Goal: Communication & Community: Answer question/provide support

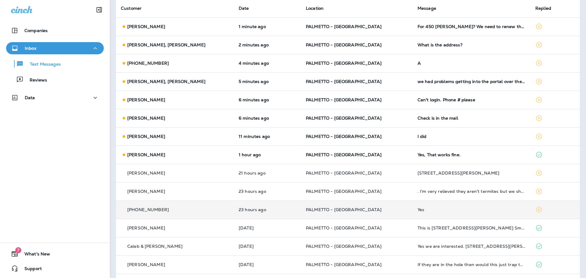
scroll to position [51, 0]
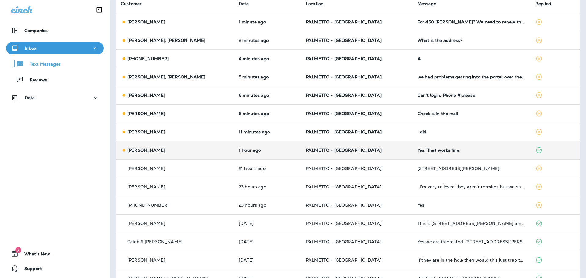
click at [377, 149] on p "PALMETTO - [GEOGRAPHIC_DATA]" at bounding box center [357, 150] width 102 height 5
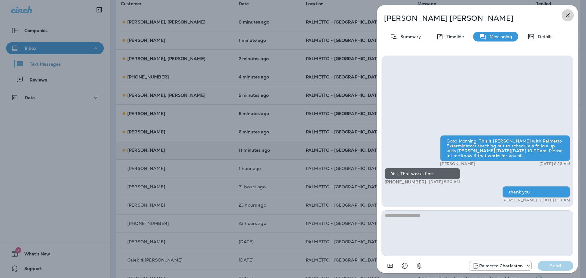
click at [566, 15] on icon "button" at bounding box center [567, 15] width 7 height 7
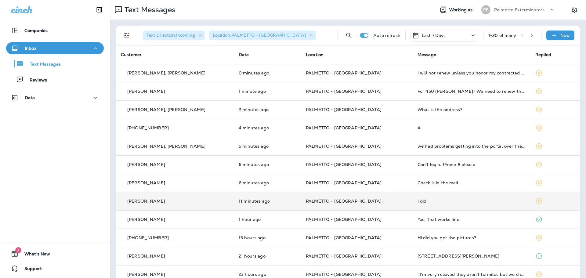
click at [374, 200] on p "PALMETTO - [GEOGRAPHIC_DATA]" at bounding box center [357, 201] width 102 height 5
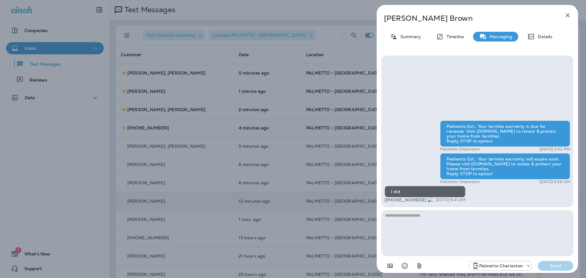
drag, startPoint x: 419, startPoint y: 199, endPoint x: 392, endPoint y: 199, distance: 27.1
click at [392, 199] on span "+1 (727) 434-1122" at bounding box center [408, 199] width 48 height 5
copy span "727) 434-1122"
click at [425, 220] on textarea at bounding box center [477, 233] width 192 height 46
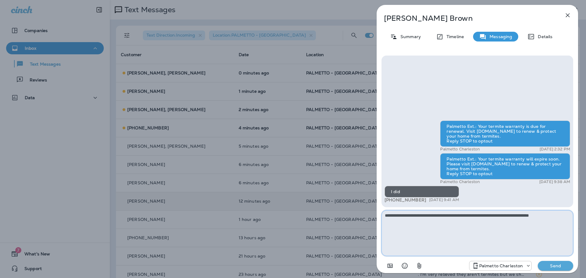
click at [528, 213] on textarea "**********" at bounding box center [477, 233] width 192 height 46
drag, startPoint x: 562, startPoint y: 217, endPoint x: 386, endPoint y: 213, distance: 175.7
click at [386, 213] on textarea "**********" at bounding box center [477, 233] width 192 height 46
click at [563, 216] on textarea "**********" at bounding box center [477, 233] width 192 height 46
drag, startPoint x: 563, startPoint y: 216, endPoint x: 384, endPoint y: 221, distance: 179.7
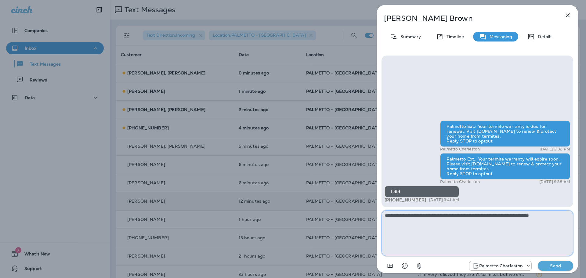
click at [384, 221] on textarea "**********" at bounding box center [477, 233] width 192 height 46
type textarea "**********"
click at [548, 268] on p "Send" at bounding box center [555, 265] width 26 height 5
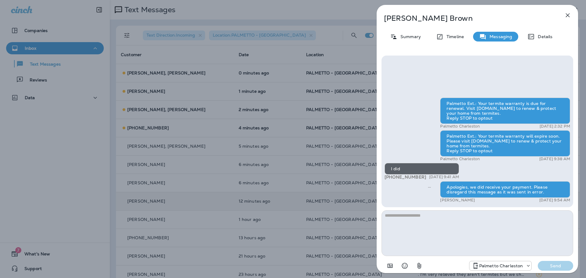
click at [568, 15] on icon "button" at bounding box center [567, 15] width 4 height 4
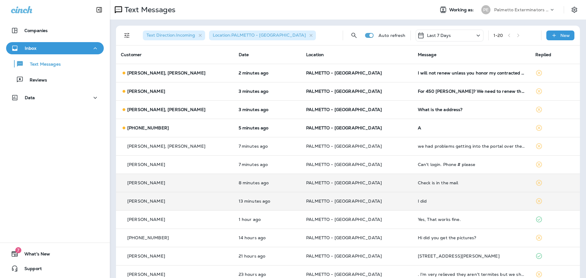
click at [373, 183] on p "PALMETTO - [GEOGRAPHIC_DATA]" at bounding box center [357, 182] width 102 height 5
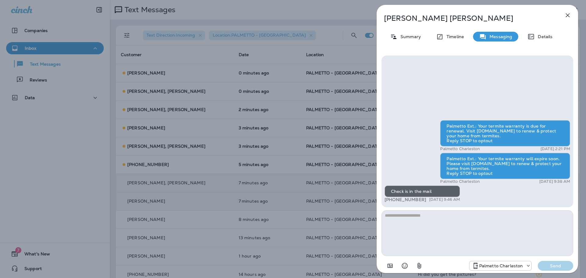
click at [409, 219] on textarea at bounding box center [477, 233] width 192 height 46
type textarea "**********"
click at [541, 267] on button "Send" at bounding box center [554, 266] width 35 height 10
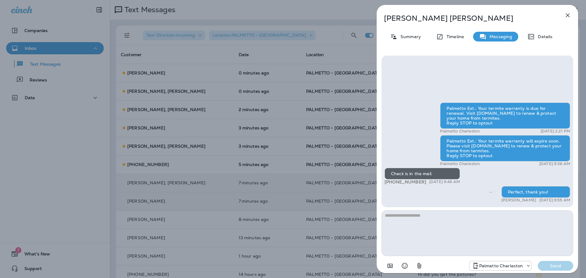
click at [568, 16] on icon "button" at bounding box center [567, 15] width 4 height 4
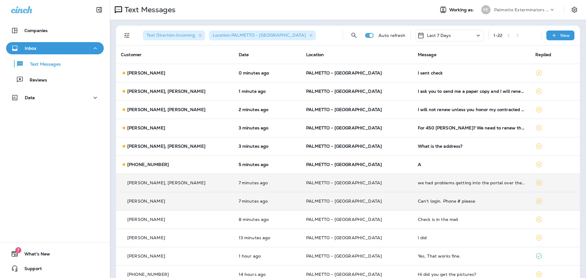
click at [374, 200] on p "PALMETTO - [GEOGRAPHIC_DATA]" at bounding box center [357, 201] width 102 height 5
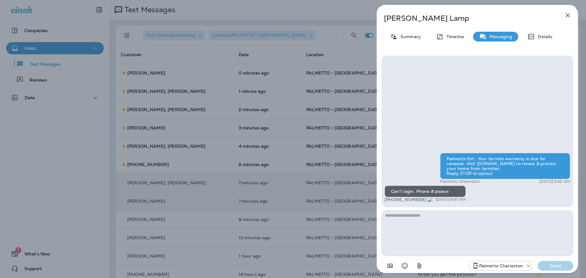
click at [443, 218] on textarea at bounding box center [477, 233] width 192 height 46
type textarea "**********"
click at [551, 263] on p "Send" at bounding box center [555, 265] width 26 height 5
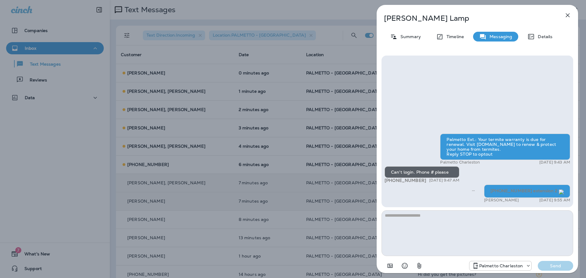
click at [569, 14] on icon "button" at bounding box center [567, 15] width 4 height 4
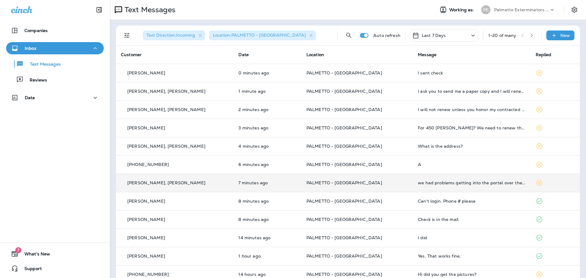
click at [377, 187] on td "PALMETTO - [GEOGRAPHIC_DATA]" at bounding box center [356, 183] width 111 height 18
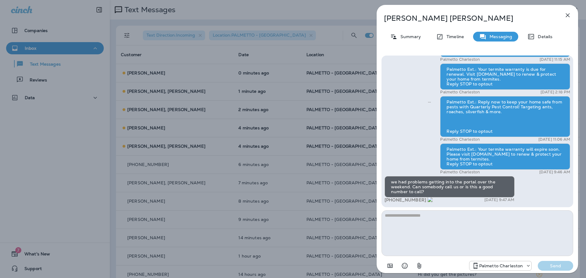
click at [430, 217] on textarea at bounding box center [477, 233] width 192 height 46
type textarea "**********"
click at [547, 265] on p "Send" at bounding box center [555, 265] width 26 height 5
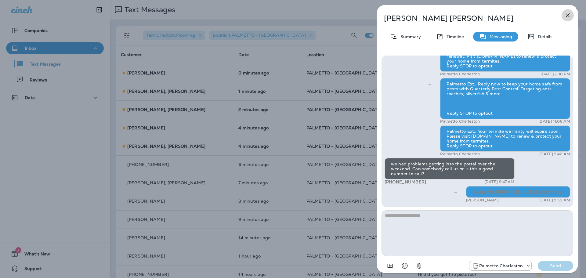
click at [567, 14] on icon "button" at bounding box center [567, 15] width 7 height 7
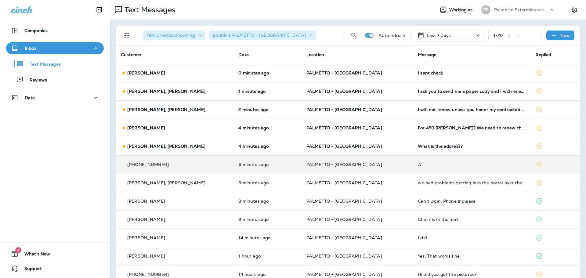
click at [373, 166] on p "PALMETTO - [GEOGRAPHIC_DATA]" at bounding box center [357, 164] width 102 height 5
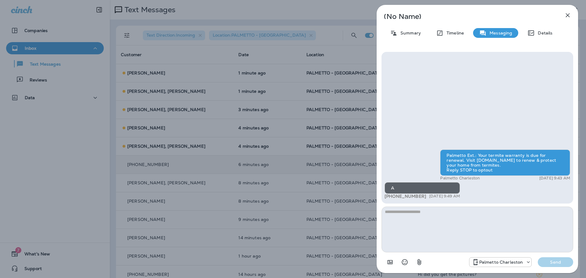
click at [439, 214] on textarea at bounding box center [477, 229] width 192 height 46
type textarea "*"
click at [556, 261] on p "Send" at bounding box center [555, 261] width 26 height 5
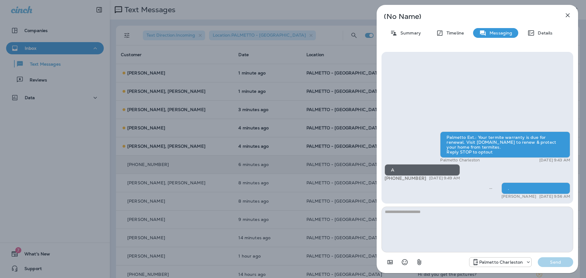
click at [568, 17] on icon "button" at bounding box center [567, 15] width 7 height 7
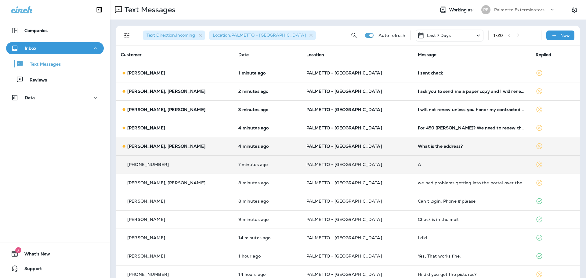
click at [389, 146] on td "PALMETTO - [GEOGRAPHIC_DATA]" at bounding box center [356, 146] width 111 height 18
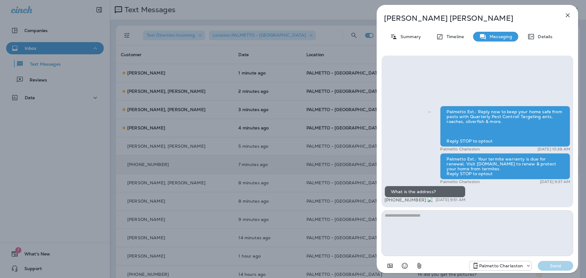
drag, startPoint x: 422, startPoint y: 199, endPoint x: 391, endPoint y: 200, distance: 30.8
click at [391, 200] on span "+1 (843) 834-6828" at bounding box center [408, 199] width 48 height 5
copy span "843) 834-6828"
click at [413, 216] on textarea at bounding box center [477, 233] width 192 height 46
type textarea "**********"
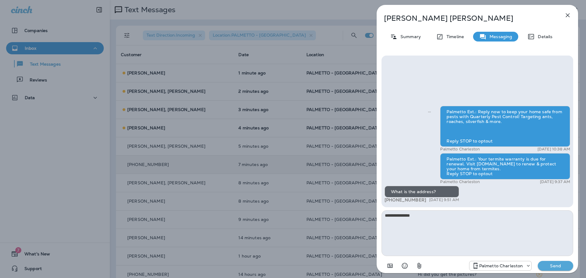
click at [556, 265] on p "Send" at bounding box center [555, 265] width 26 height 5
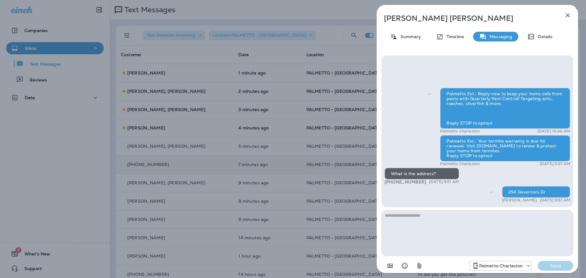
click at [565, 15] on icon "button" at bounding box center [567, 15] width 7 height 7
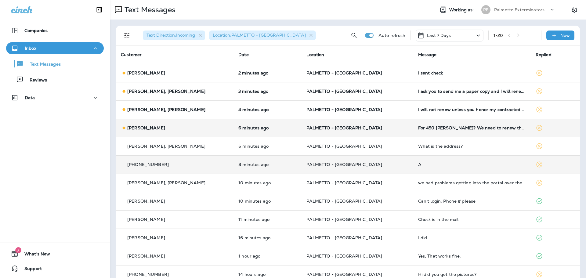
click at [370, 126] on p "PALMETTO - [GEOGRAPHIC_DATA]" at bounding box center [357, 127] width 102 height 5
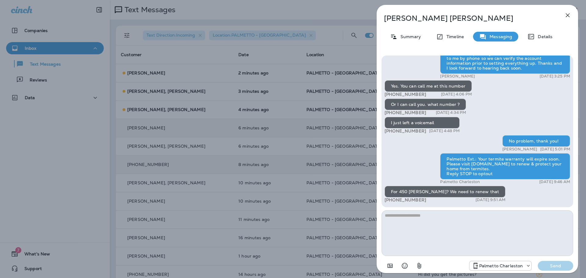
click at [467, 218] on textarea at bounding box center [477, 233] width 192 height 46
drag, startPoint x: 422, startPoint y: 200, endPoint x: 391, endPoint y: 200, distance: 30.8
click at [391, 200] on span "[PHONE_NUMBER]" at bounding box center [408, 199] width 48 height 5
copy span "843) 209-4152"
click at [444, 221] on textarea at bounding box center [477, 233] width 192 height 46
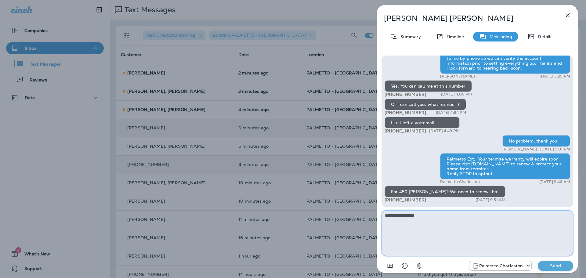
type textarea "**********"
click at [558, 264] on p "Send" at bounding box center [555, 265] width 26 height 5
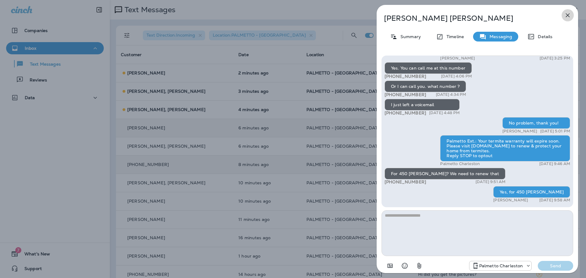
click at [567, 19] on button "button" at bounding box center [567, 15] width 12 height 12
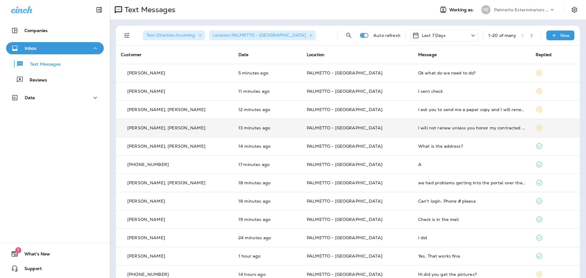
click at [389, 123] on td "PALMETTO - [GEOGRAPHIC_DATA]" at bounding box center [357, 128] width 111 height 18
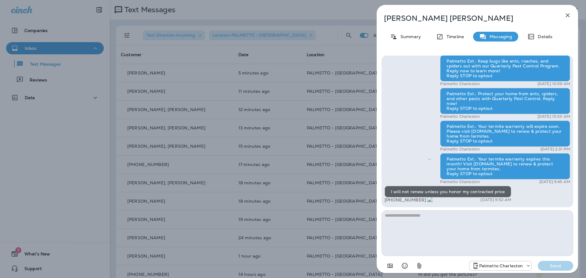
drag, startPoint x: 420, startPoint y: 199, endPoint x: 392, endPoint y: 201, distance: 27.8
click at [392, 201] on span "+1 (336) 210-3314" at bounding box center [408, 199] width 48 height 5
copy span "336) 210-3314"
click at [402, 216] on textarea at bounding box center [477, 233] width 192 height 46
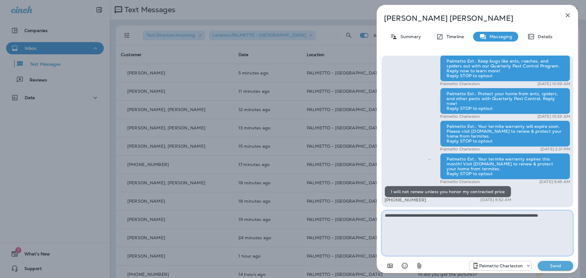
type textarea "**********"
click at [553, 264] on p "Send" at bounding box center [555, 265] width 26 height 5
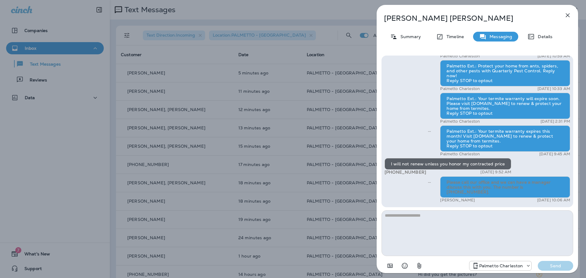
click at [565, 16] on icon "button" at bounding box center [567, 15] width 7 height 7
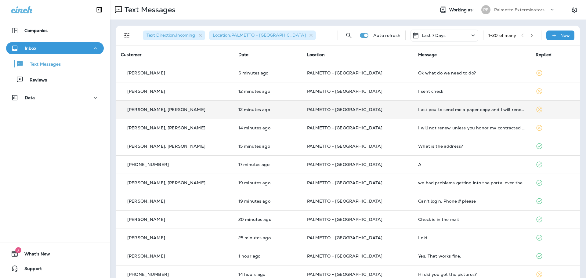
click at [386, 114] on td "PALMETTO - [GEOGRAPHIC_DATA]" at bounding box center [357, 109] width 111 height 18
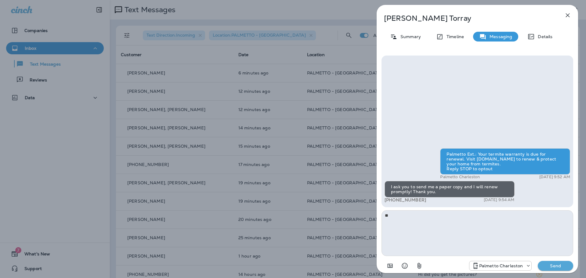
type textarea "*"
type textarea "**********"
click at [562, 268] on p "Send" at bounding box center [555, 265] width 26 height 5
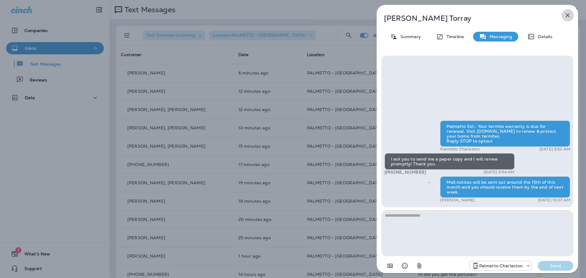
click at [566, 18] on icon "button" at bounding box center [567, 15] width 7 height 7
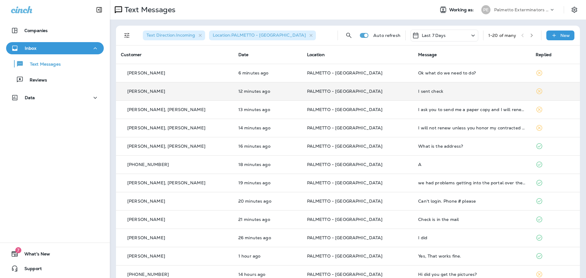
click at [379, 92] on p "PALMETTO - [GEOGRAPHIC_DATA]" at bounding box center [358, 91] width 102 height 5
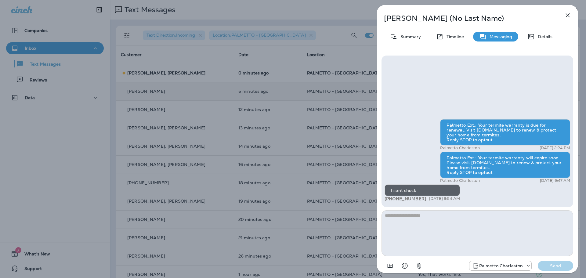
click at [420, 223] on textarea at bounding box center [477, 233] width 192 height 46
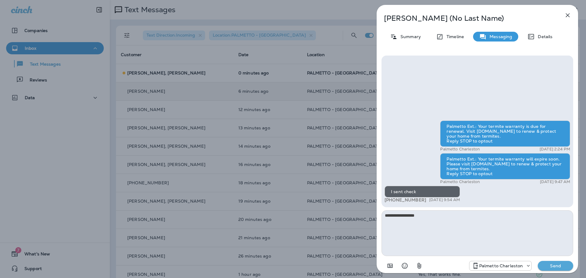
type textarea "**********"
click at [546, 268] on p "Send" at bounding box center [555, 265] width 26 height 5
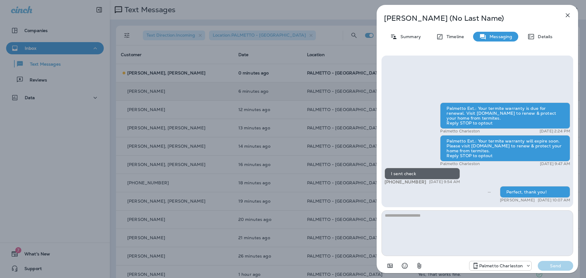
click at [565, 15] on button "button" at bounding box center [567, 15] width 12 height 12
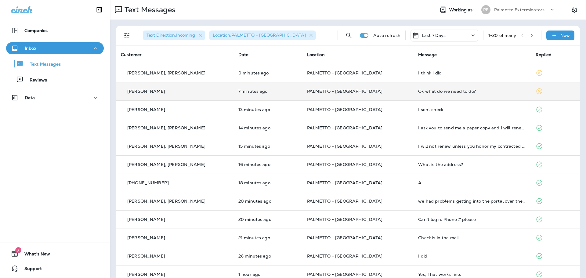
click at [486, 92] on div "Ok what do we need to do?" at bounding box center [472, 91] width 108 height 5
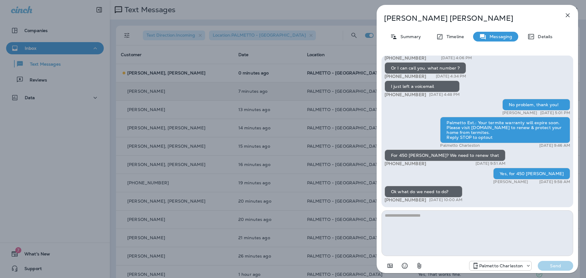
click at [429, 221] on textarea at bounding box center [477, 233] width 192 height 46
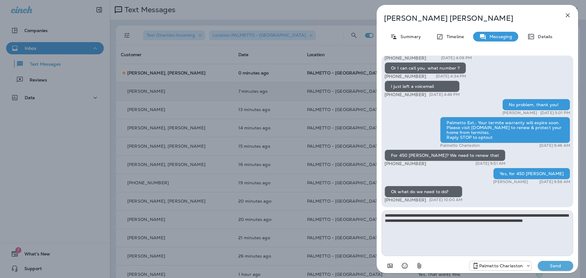
type textarea "**********"
click at [552, 267] on p "Send" at bounding box center [555, 265] width 26 height 5
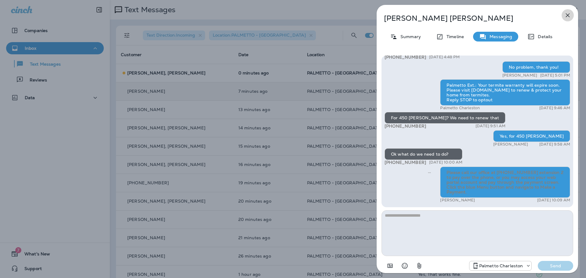
click at [568, 13] on icon "button" at bounding box center [567, 15] width 7 height 7
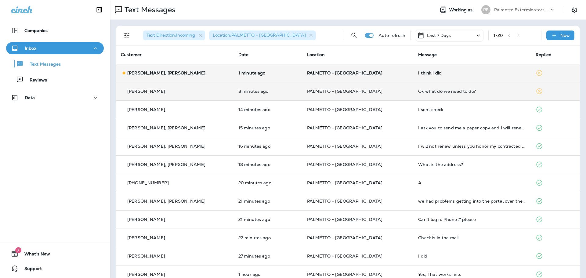
click at [383, 77] on td "PALMETTO - [GEOGRAPHIC_DATA]" at bounding box center [357, 73] width 111 height 18
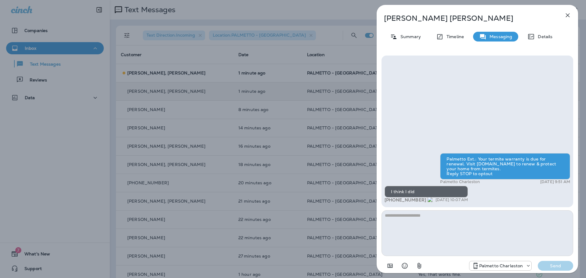
drag, startPoint x: 422, startPoint y: 199, endPoint x: 391, endPoint y: 201, distance: 30.9
click at [391, 201] on span "+1 (978) 290-3002" at bounding box center [408, 199] width 48 height 5
copy span "978) 290-3002"
click at [414, 217] on textarea at bounding box center [477, 233] width 192 height 46
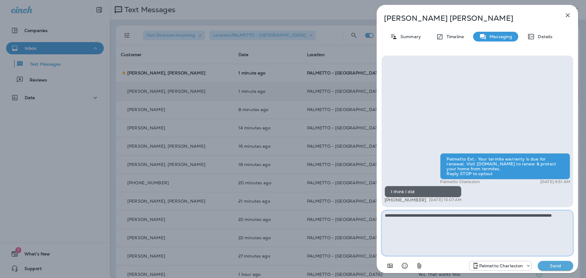
click at [410, 220] on textarea "**********" at bounding box center [477, 233] width 192 height 46
type textarea "**********"
click at [548, 262] on button "Send" at bounding box center [554, 266] width 35 height 10
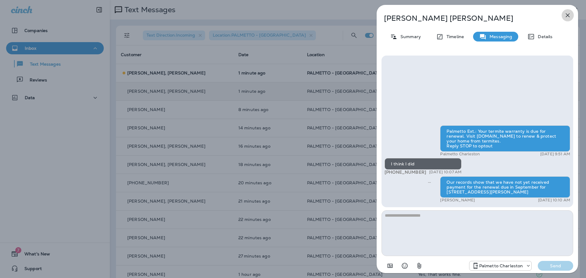
click at [567, 15] on icon "button" at bounding box center [567, 15] width 7 height 7
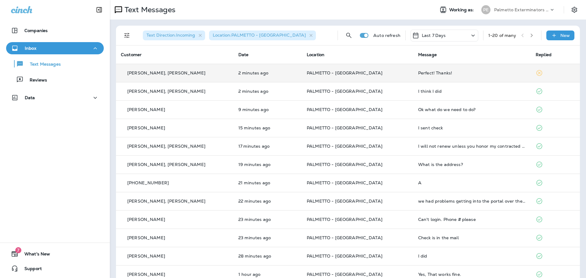
click at [377, 73] on p "PALMETTO - [GEOGRAPHIC_DATA]" at bounding box center [358, 72] width 102 height 5
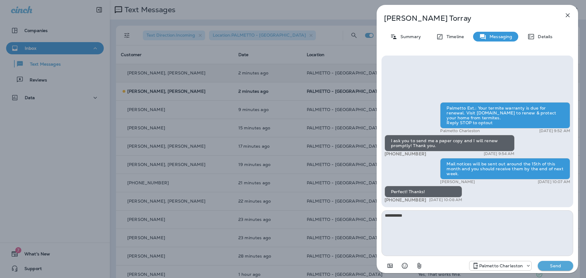
type textarea "**********"
click at [559, 264] on p "Send" at bounding box center [555, 265] width 26 height 5
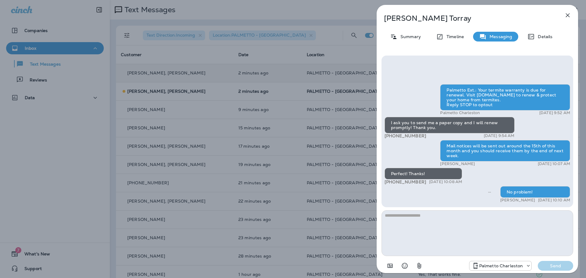
click at [569, 12] on icon "button" at bounding box center [567, 15] width 7 height 7
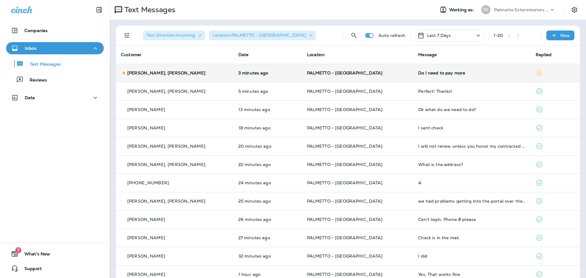
click at [384, 69] on td "PALMETTO - [GEOGRAPHIC_DATA]" at bounding box center [357, 73] width 111 height 18
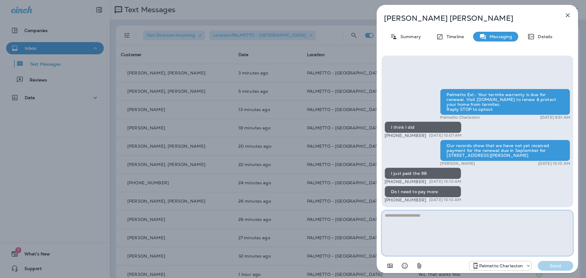
click at [403, 219] on textarea at bounding box center [477, 233] width 192 height 46
click at [544, 217] on textarea "**********" at bounding box center [477, 233] width 192 height 46
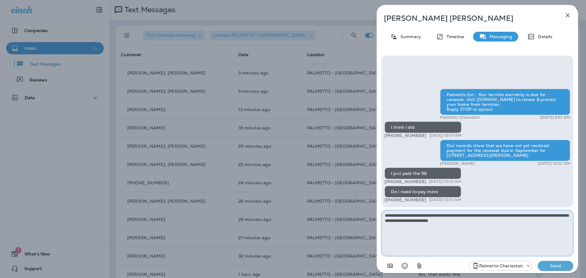
type textarea "**********"
click at [553, 264] on p "Send" at bounding box center [555, 265] width 26 height 5
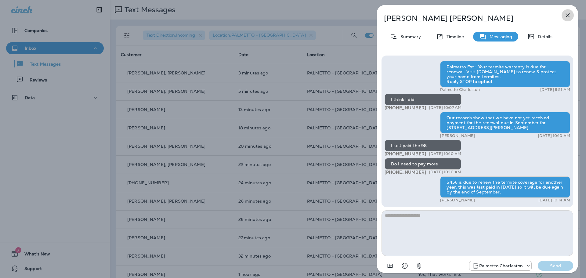
click at [567, 16] on icon "button" at bounding box center [567, 15] width 4 height 4
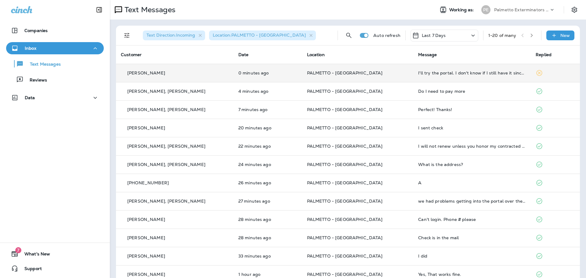
click at [384, 77] on td "PALMETTO - [GEOGRAPHIC_DATA]" at bounding box center [357, 73] width 111 height 18
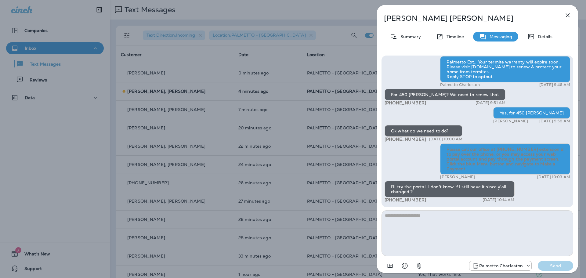
click at [436, 220] on textarea at bounding box center [477, 233] width 192 height 46
click at [423, 218] on textarea at bounding box center [477, 233] width 192 height 46
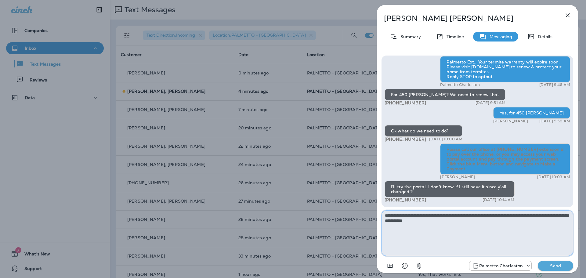
type textarea "**********"
click at [553, 270] on button "Send" at bounding box center [554, 266] width 35 height 10
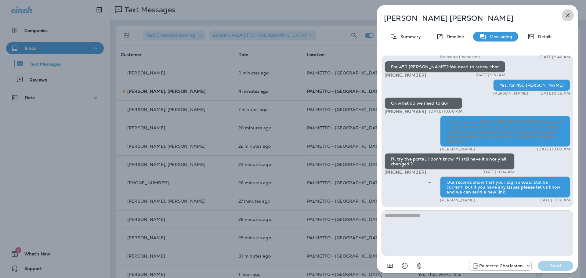
click at [565, 13] on icon "button" at bounding box center [567, 15] width 7 height 7
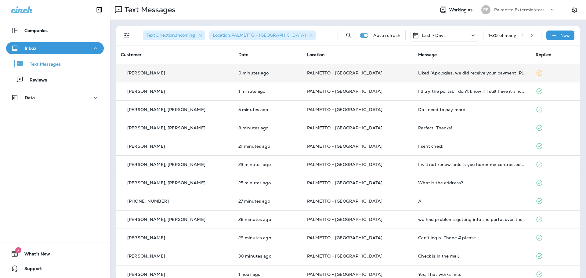
click at [367, 73] on p "PALMETTO - [GEOGRAPHIC_DATA]" at bounding box center [358, 72] width 102 height 5
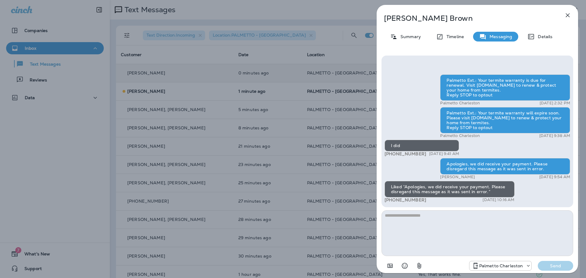
click at [445, 216] on textarea at bounding box center [477, 233] width 192 height 46
type textarea "**********"
click at [543, 264] on p "Send" at bounding box center [555, 265] width 26 height 5
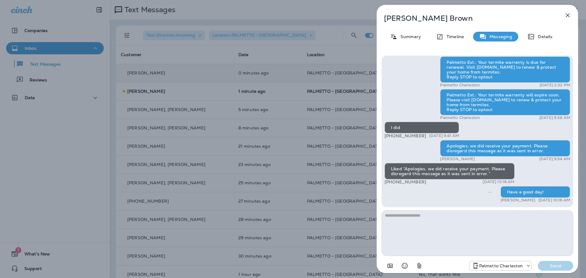
click at [570, 16] on icon "button" at bounding box center [567, 15] width 7 height 7
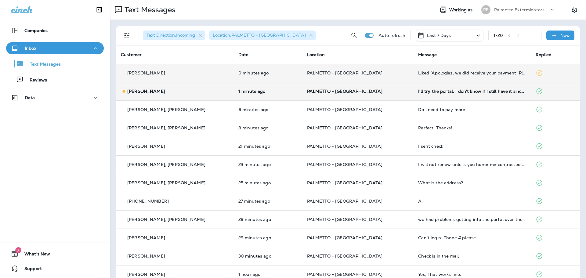
click at [360, 86] on td "PALMETTO - [GEOGRAPHIC_DATA]" at bounding box center [357, 91] width 111 height 18
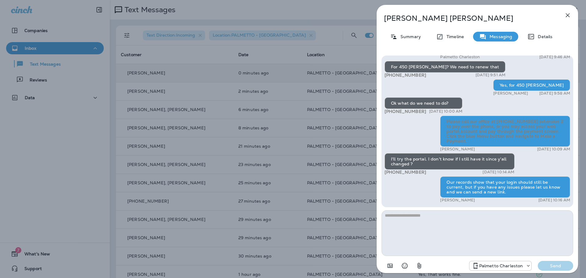
click at [567, 15] on icon "button" at bounding box center [567, 15] width 7 height 7
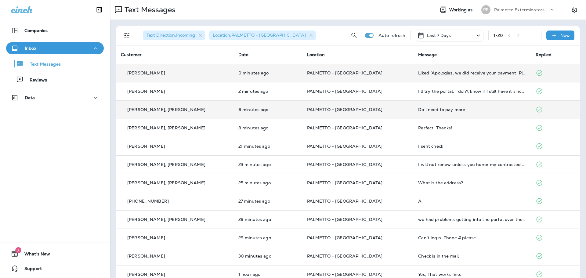
click at [386, 116] on td "PALMETTO - [GEOGRAPHIC_DATA]" at bounding box center [357, 109] width 111 height 18
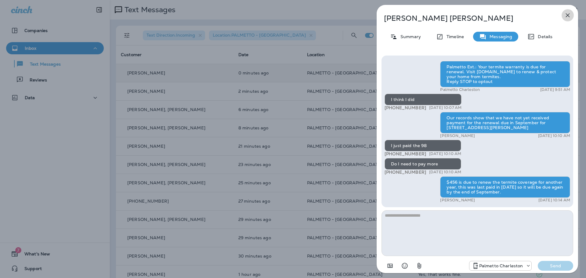
click at [568, 14] on icon "button" at bounding box center [567, 15] width 7 height 7
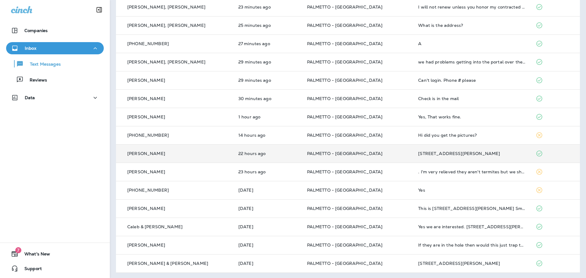
scroll to position [158, 0]
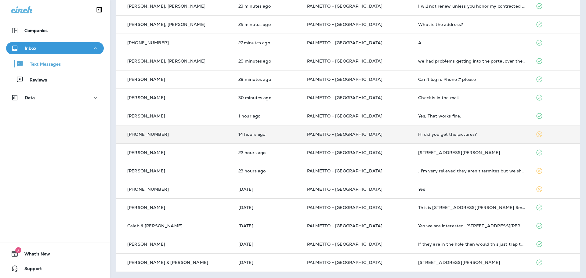
click at [389, 133] on p "PALMETTO - [GEOGRAPHIC_DATA]" at bounding box center [358, 134] width 102 height 5
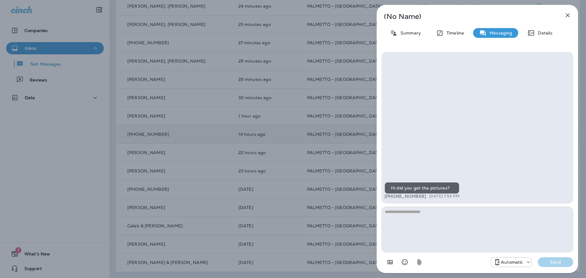
click at [566, 16] on icon "button" at bounding box center [567, 15] width 7 height 7
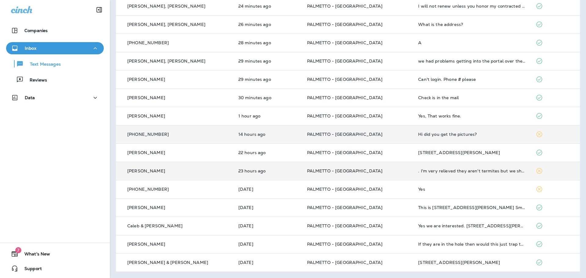
click at [387, 173] on p "PALMETTO - [GEOGRAPHIC_DATA]" at bounding box center [358, 170] width 102 height 5
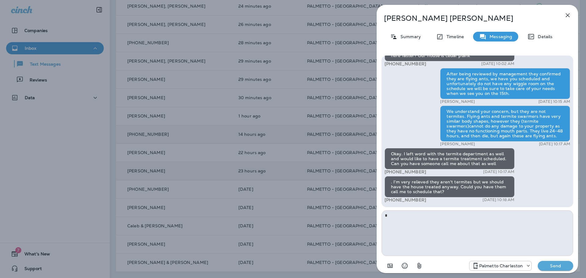
type textarea "*"
click at [554, 266] on p "Send" at bounding box center [555, 265] width 26 height 5
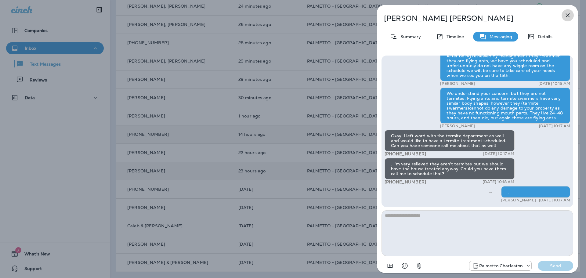
click at [567, 14] on icon "button" at bounding box center [567, 15] width 7 height 7
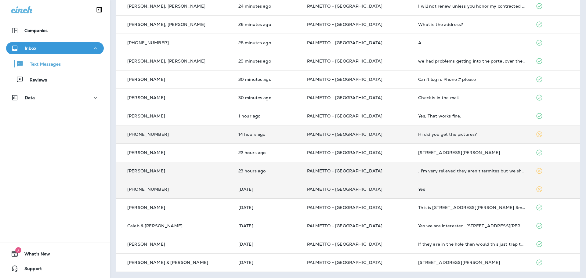
click at [383, 191] on p "PALMETTO - [GEOGRAPHIC_DATA]" at bounding box center [358, 189] width 102 height 5
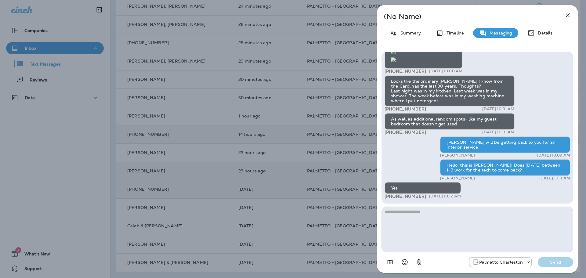
click at [433, 216] on textarea at bounding box center [477, 229] width 192 height 46
type textarea "**********"
click at [555, 264] on p "Send" at bounding box center [555, 261] width 26 height 5
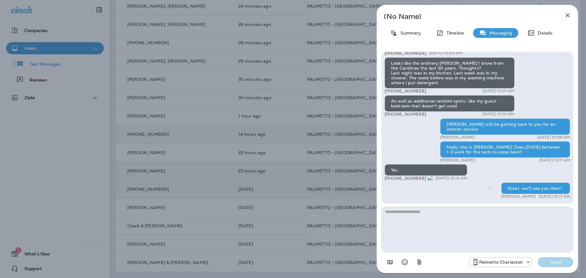
drag, startPoint x: 422, startPoint y: 178, endPoint x: 391, endPoint y: 178, distance: 31.1
click at [391, 178] on span "[PHONE_NUMBER]" at bounding box center [408, 177] width 48 height 5
copy span "704) 562-4920"
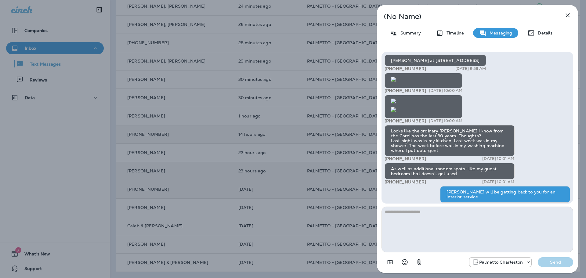
scroll to position [-511, 0]
click at [565, 17] on icon "button" at bounding box center [567, 15] width 7 height 7
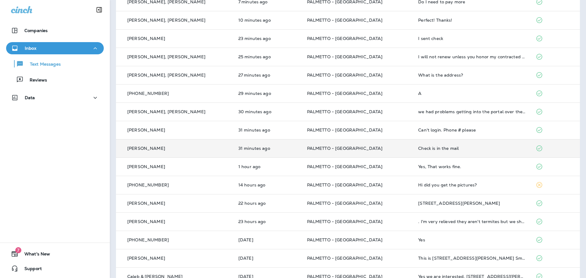
scroll to position [112, 0]
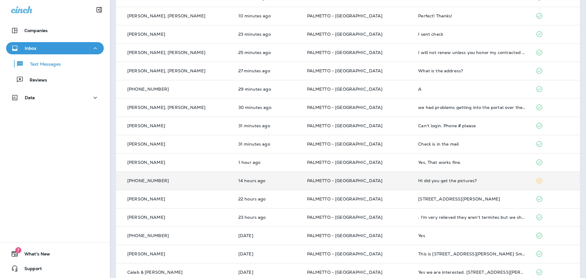
click at [383, 180] on p "PALMETTO - [GEOGRAPHIC_DATA]" at bounding box center [358, 180] width 102 height 5
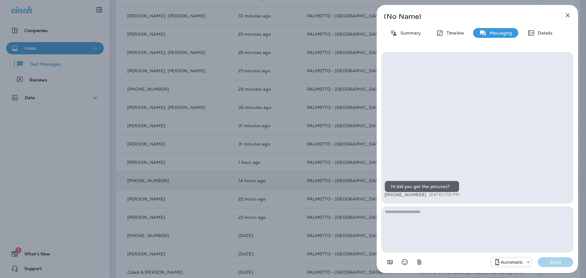
click at [441, 216] on textarea at bounding box center [477, 229] width 192 height 46
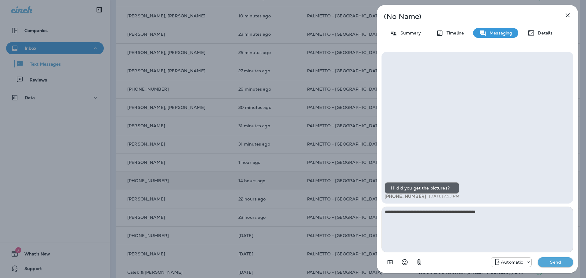
type textarea "**********"
click at [560, 264] on p "Send" at bounding box center [555, 261] width 26 height 5
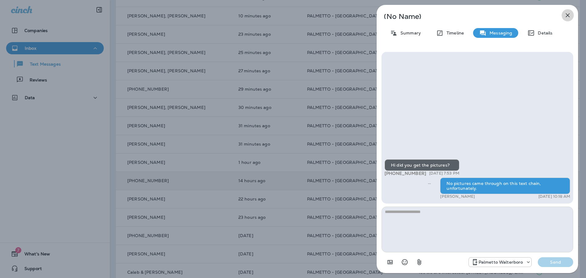
click at [566, 17] on icon "button" at bounding box center [567, 15] width 4 height 4
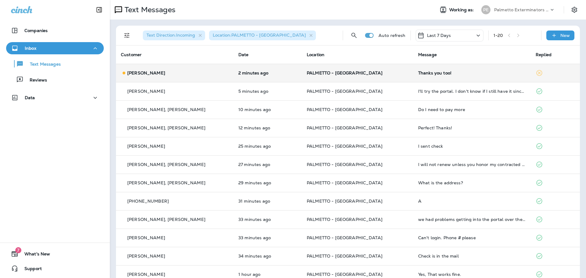
click at [213, 78] on td "[PERSON_NAME]" at bounding box center [174, 73] width 117 height 18
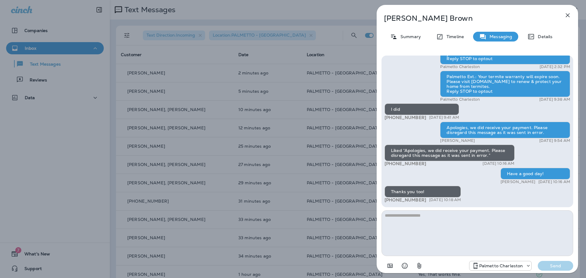
click at [496, 227] on textarea at bounding box center [477, 233] width 192 height 46
click at [566, 15] on icon "button" at bounding box center [567, 15] width 4 height 4
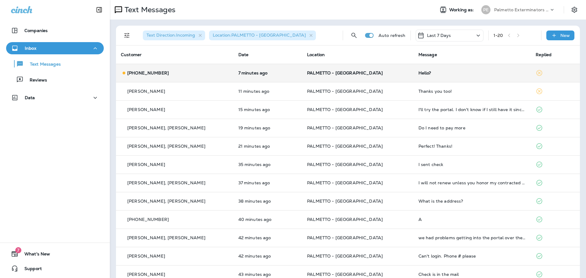
click at [201, 70] on div "[PHONE_NUMBER]" at bounding box center [175, 73] width 108 height 6
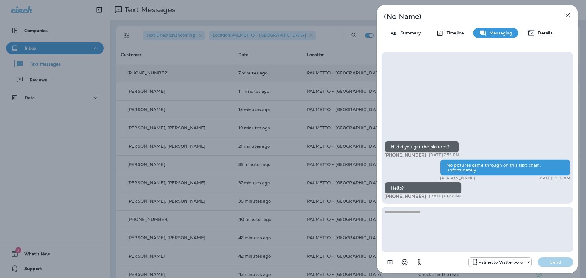
click at [568, 14] on icon "button" at bounding box center [567, 15] width 7 height 7
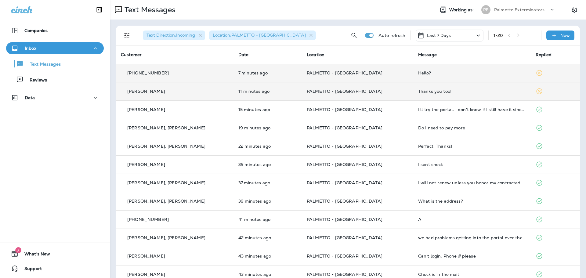
click at [377, 95] on td "PALMETTO - [GEOGRAPHIC_DATA]" at bounding box center [357, 91] width 111 height 18
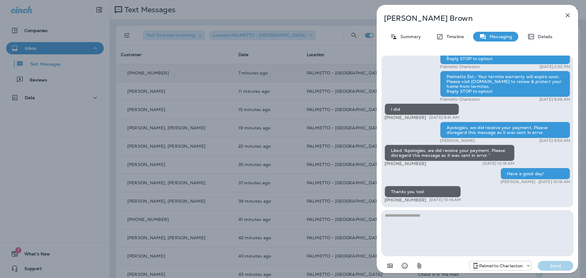
click at [567, 15] on icon "button" at bounding box center [567, 15] width 4 height 4
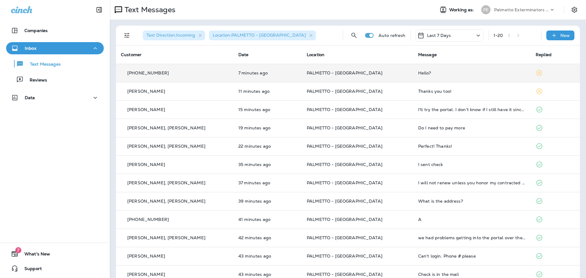
click at [535, 73] on icon at bounding box center [538, 72] width 7 height 7
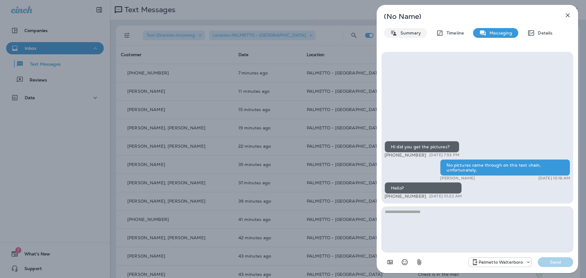
click at [413, 33] on p "Summary" at bounding box center [408, 32] width 23 height 5
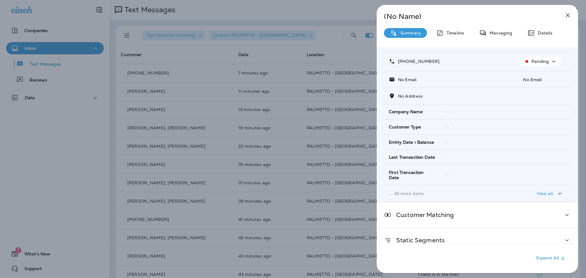
scroll to position [35, 0]
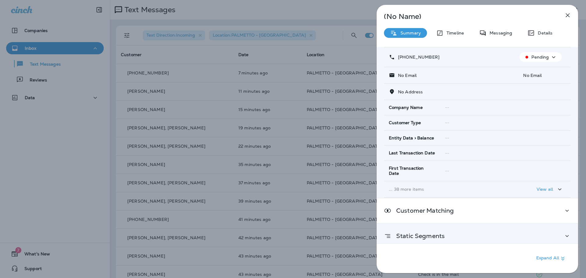
click at [560, 235] on div "Static Segments" at bounding box center [476, 236] width 201 height 25
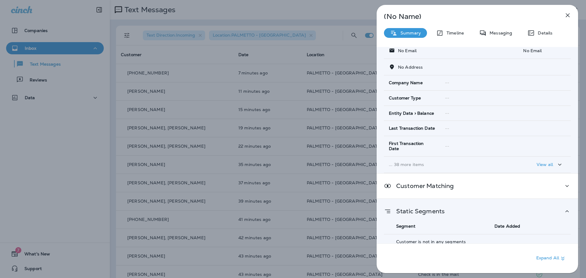
scroll to position [61, 0]
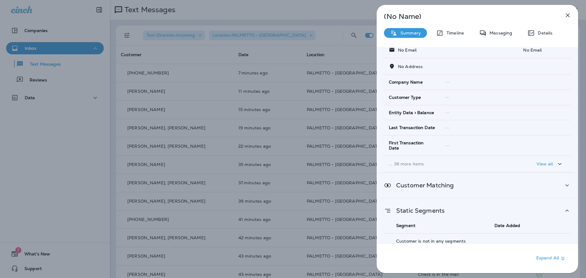
click at [535, 181] on div "Customer Matching" at bounding box center [477, 185] width 187 height 8
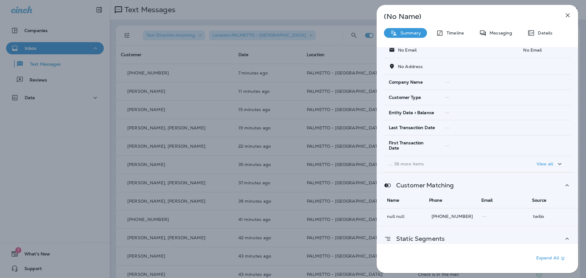
click at [563, 181] on icon at bounding box center [566, 185] width 7 height 8
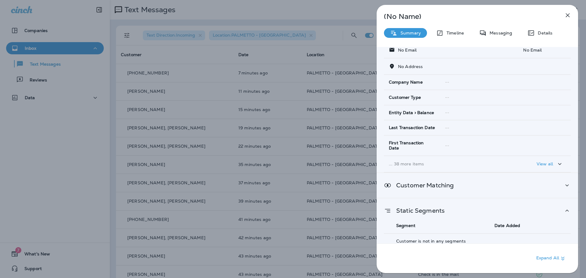
click at [566, 207] on icon at bounding box center [566, 211] width 7 height 8
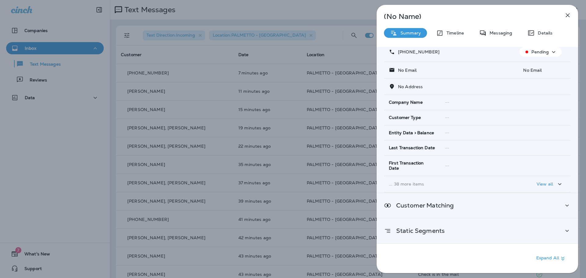
scroll to position [35, 0]
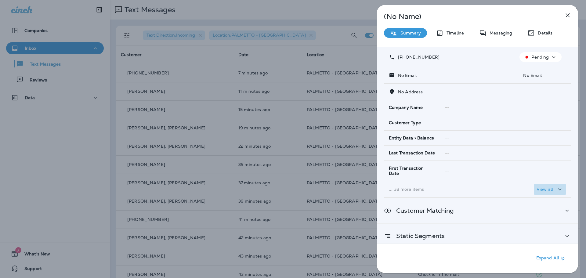
click at [557, 185] on icon "button" at bounding box center [559, 189] width 7 height 8
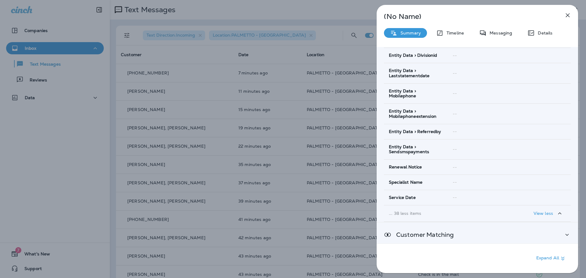
scroll to position [709, 0]
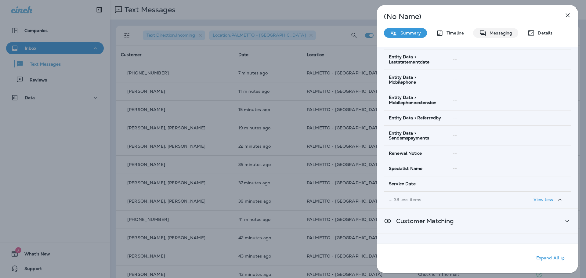
click at [502, 35] on p "Messaging" at bounding box center [499, 32] width 26 height 5
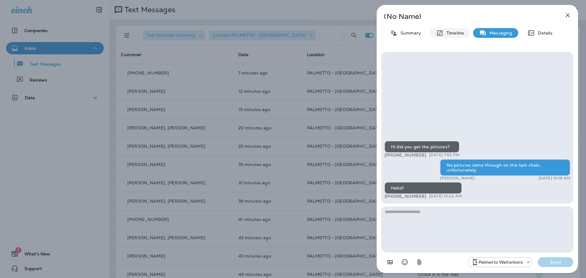
click at [459, 32] on p "Timeline" at bounding box center [453, 32] width 20 height 5
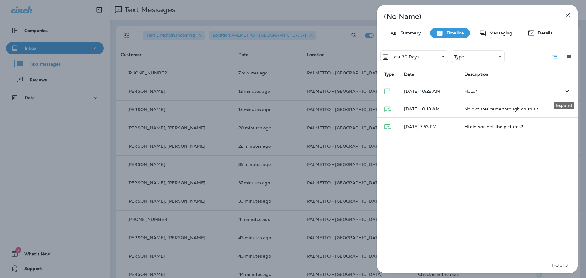
click at [563, 93] on icon "Expand" at bounding box center [566, 91] width 7 height 8
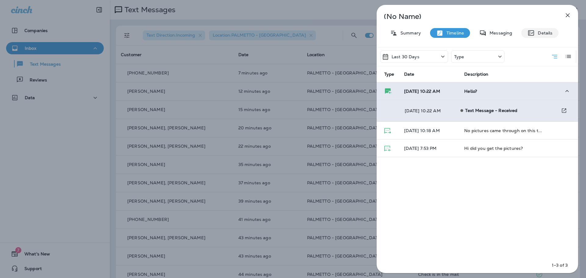
click at [545, 33] on p "Details" at bounding box center [543, 32] width 18 height 5
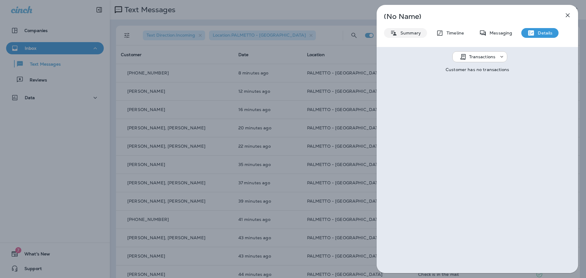
click at [401, 33] on p "Summary" at bounding box center [408, 32] width 23 height 5
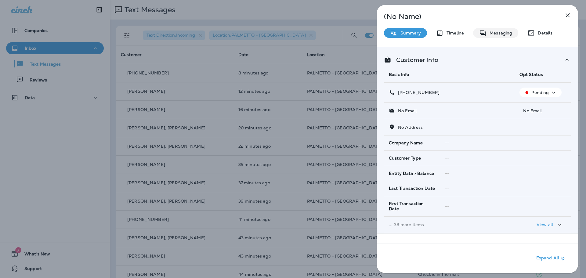
click at [496, 33] on p "Messaging" at bounding box center [499, 32] width 26 height 5
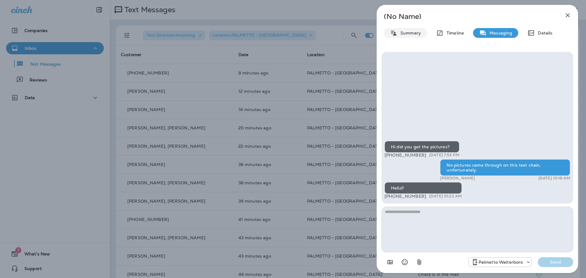
click at [408, 34] on p "Summary" at bounding box center [408, 32] width 23 height 5
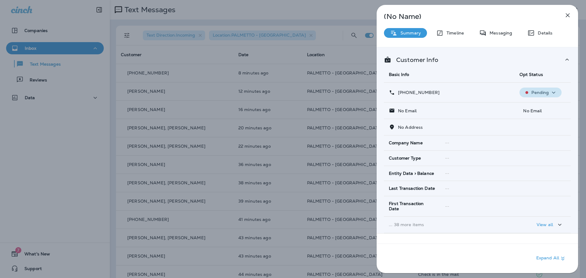
click at [544, 92] on p "Pending" at bounding box center [539, 92] width 17 height 5
click at [536, 108] on p "Opt out" at bounding box center [536, 107] width 16 height 5
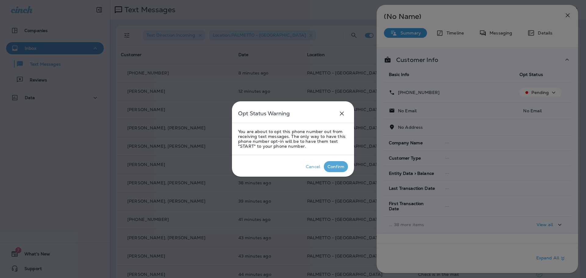
click at [331, 167] on div "Confirm" at bounding box center [335, 166] width 17 height 5
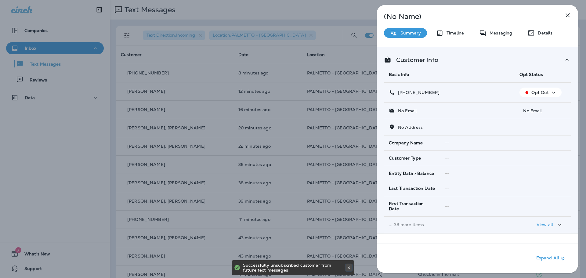
click at [349, 268] on use at bounding box center [348, 267] width 2 height 2
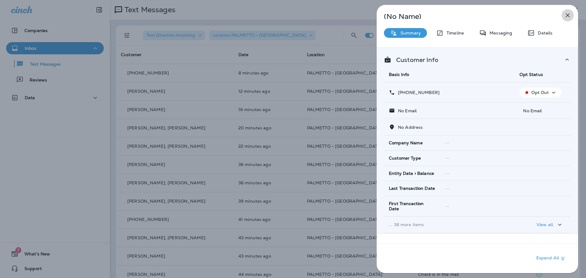
click at [568, 12] on icon "button" at bounding box center [567, 15] width 7 height 7
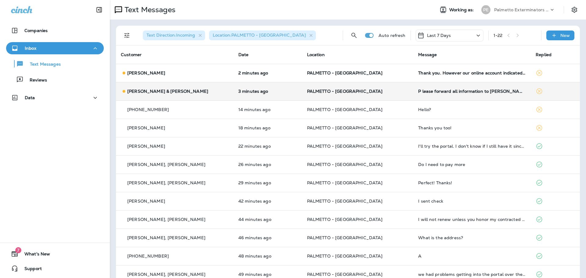
click at [200, 86] on td "[PERSON_NAME] & [PERSON_NAME]" at bounding box center [174, 91] width 117 height 18
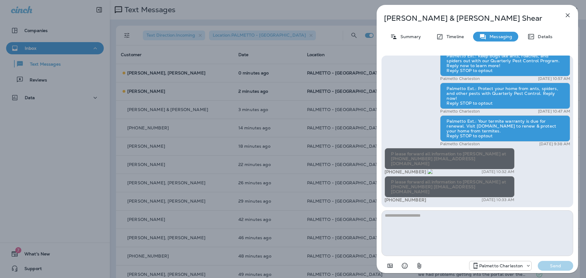
drag, startPoint x: 420, startPoint y: 176, endPoint x: 392, endPoint y: 176, distance: 27.8
click at [392, 174] on span "[PHONE_NUMBER]" at bounding box center [408, 171] width 48 height 5
copy span "413) 330-7237"
click at [454, 219] on textarea at bounding box center [477, 233] width 192 height 46
type textarea "**********"
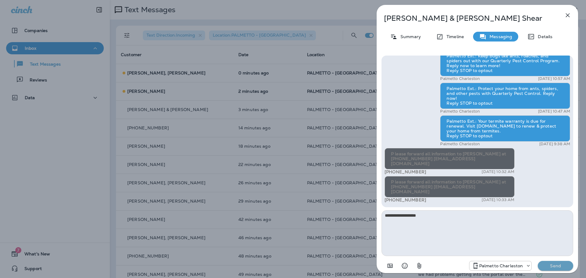
click at [559, 264] on p "Send" at bounding box center [555, 265] width 26 height 5
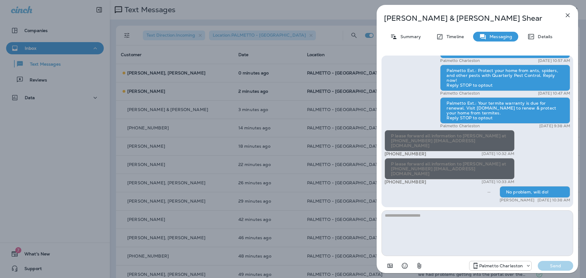
click at [567, 17] on icon "button" at bounding box center [567, 15] width 7 height 7
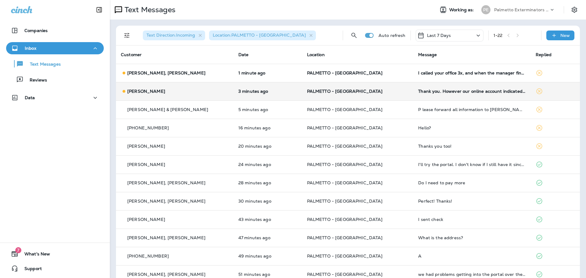
click at [367, 91] on p "PALMETTO - [GEOGRAPHIC_DATA]" at bounding box center [358, 91] width 102 height 5
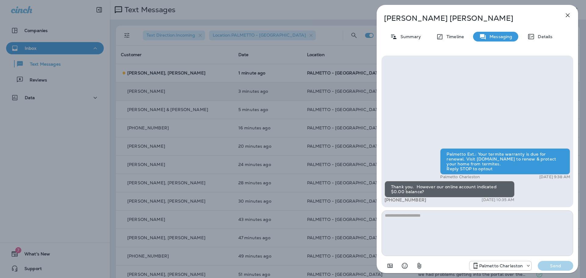
click at [462, 217] on textarea at bounding box center [477, 233] width 192 height 46
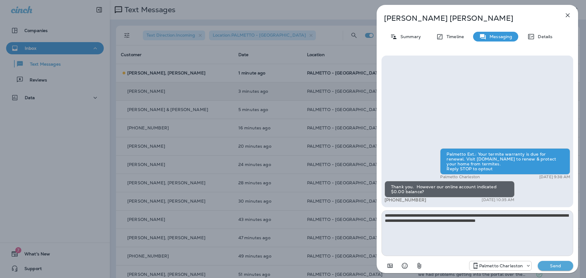
type textarea "**********"
click at [553, 267] on p "Send" at bounding box center [555, 265] width 26 height 5
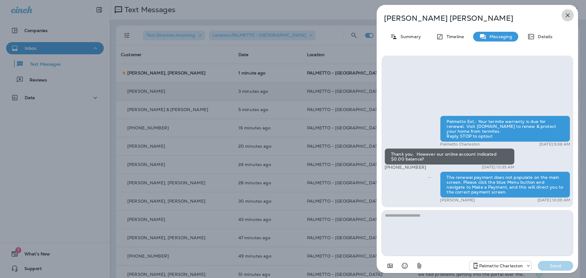
click at [568, 18] on icon "button" at bounding box center [567, 15] width 7 height 7
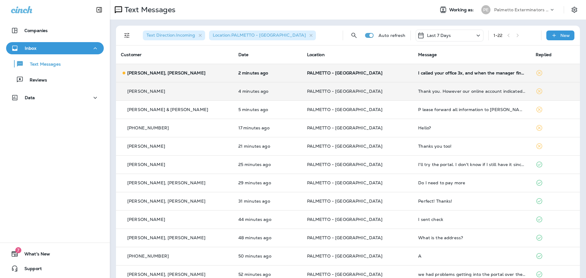
click at [389, 74] on p "PALMETTO - [GEOGRAPHIC_DATA]" at bounding box center [358, 72] width 102 height 5
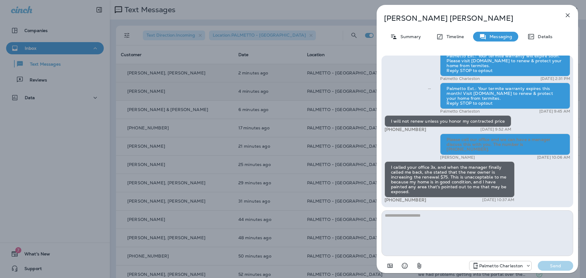
click at [467, 220] on textarea at bounding box center [477, 233] width 192 height 46
type textarea "**********"
click at [544, 263] on p "Send" at bounding box center [555, 265] width 26 height 5
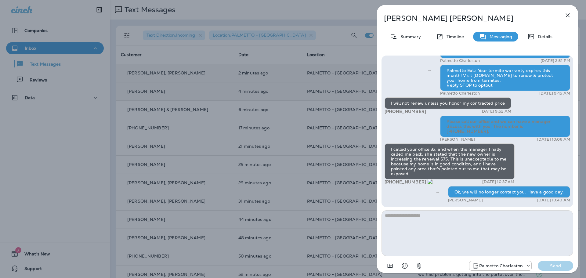
drag, startPoint x: 420, startPoint y: 182, endPoint x: 392, endPoint y: 183, distance: 28.1
click at [392, 183] on p "+1 (336) 210-3314" at bounding box center [408, 181] width 48 height 5
copy span "336) 210-3314"
click at [546, 39] on div "Details" at bounding box center [539, 37] width 37 height 10
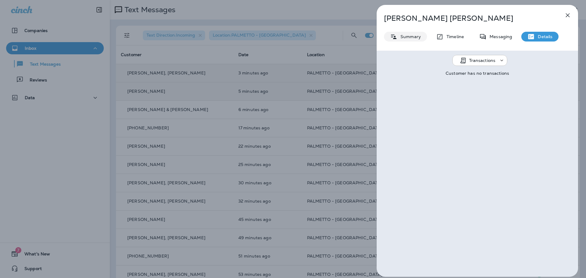
click at [399, 38] on p "Summary" at bounding box center [408, 36] width 23 height 5
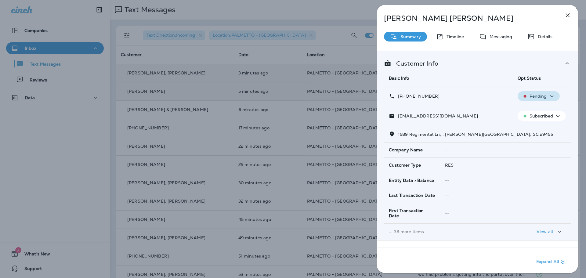
click at [535, 99] on div "Pending" at bounding box center [538, 96] width 37 height 8
click at [531, 110] on p "Opt out" at bounding box center [534, 110] width 16 height 5
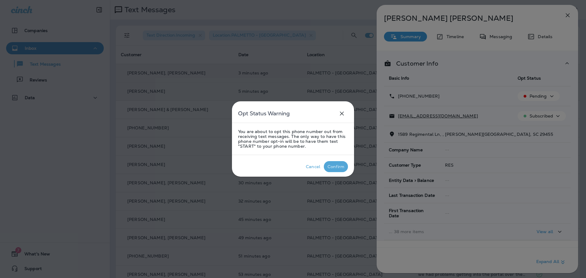
click at [340, 165] on div "Confirm" at bounding box center [335, 166] width 17 height 5
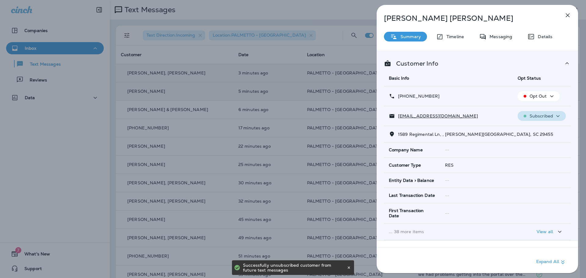
click at [541, 115] on p "Subscribed" at bounding box center [540, 115] width 23 height 5
click at [533, 131] on p "Unsubscribe" at bounding box center [542, 130] width 27 height 5
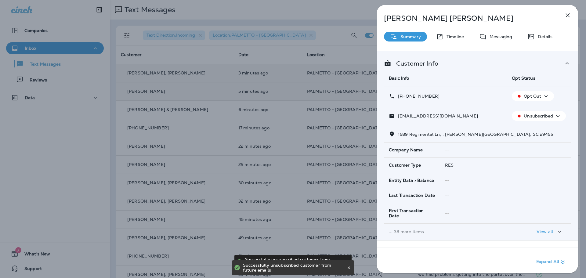
click at [568, 16] on icon "button" at bounding box center [567, 15] width 4 height 4
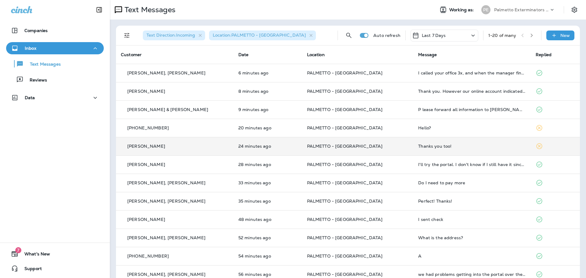
click at [376, 147] on p "PALMETTO - [GEOGRAPHIC_DATA]" at bounding box center [358, 146] width 102 height 5
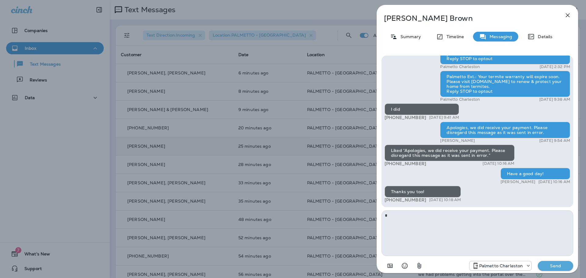
type textarea "*"
click at [559, 264] on p "Send" at bounding box center [555, 265] width 26 height 5
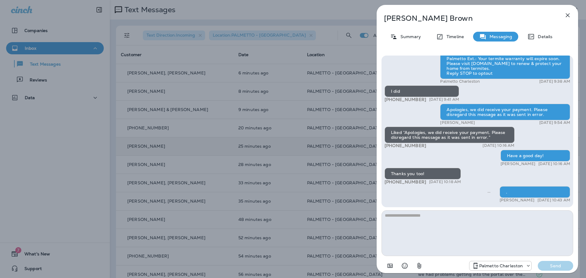
click at [569, 15] on icon "button" at bounding box center [567, 15] width 7 height 7
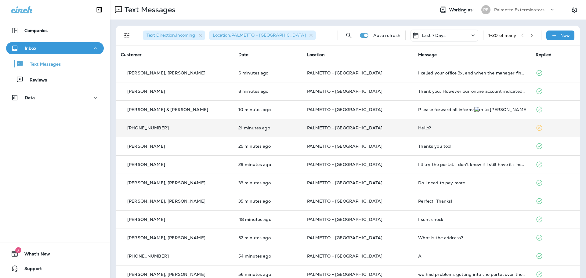
click at [381, 135] on td "PALMETTO - [GEOGRAPHIC_DATA]" at bounding box center [357, 128] width 111 height 18
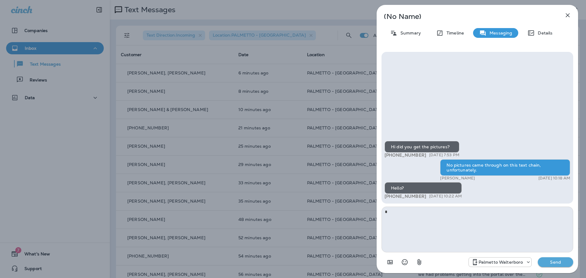
type textarea "*"
click at [558, 262] on p "Send" at bounding box center [555, 261] width 26 height 5
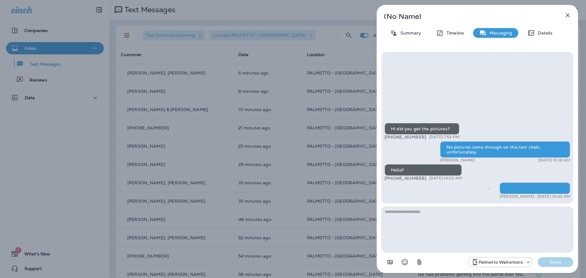
click at [568, 15] on icon "button" at bounding box center [567, 15] width 4 height 4
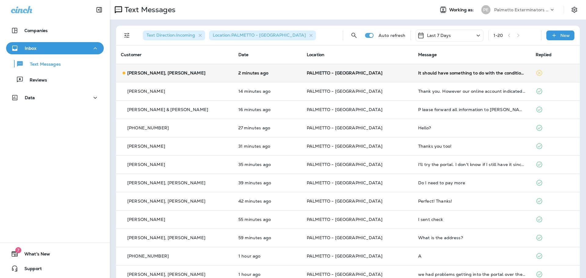
click at [195, 75] on div "[PERSON_NAME], [PERSON_NAME]" at bounding box center [175, 73] width 108 height 6
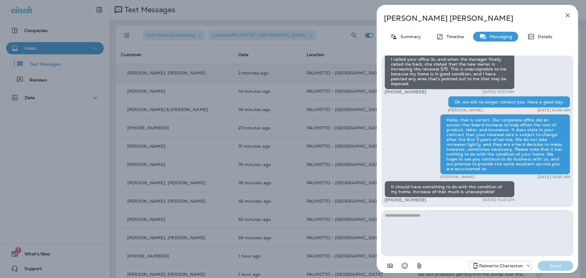
click at [567, 14] on icon "button" at bounding box center [567, 15] width 4 height 4
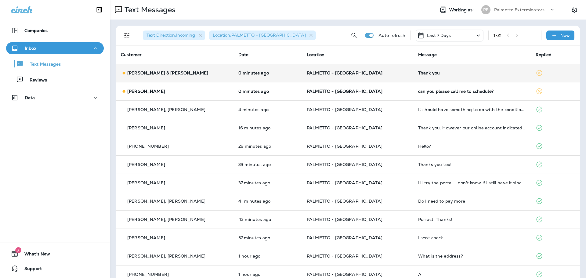
click at [375, 74] on p "PALMETTO - [GEOGRAPHIC_DATA]" at bounding box center [358, 72] width 102 height 5
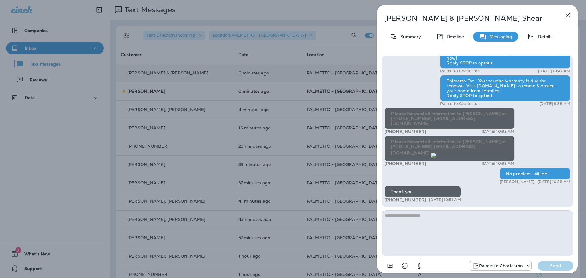
click at [421, 217] on textarea at bounding box center [477, 233] width 192 height 46
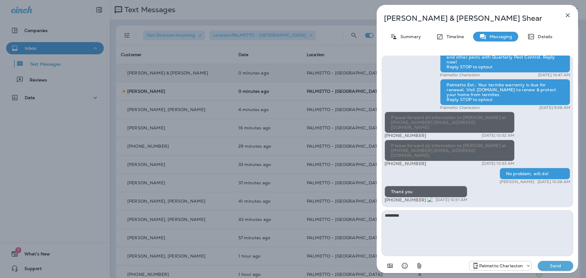
type textarea "*********"
click at [554, 266] on p "Send" at bounding box center [555, 265] width 26 height 5
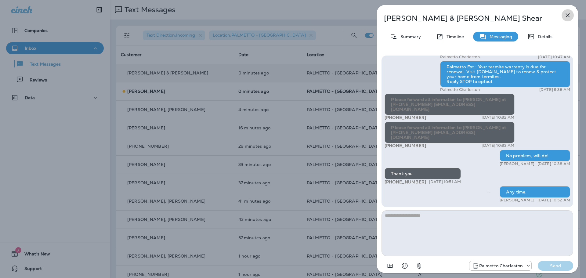
click at [568, 14] on icon "button" at bounding box center [567, 15] width 7 height 7
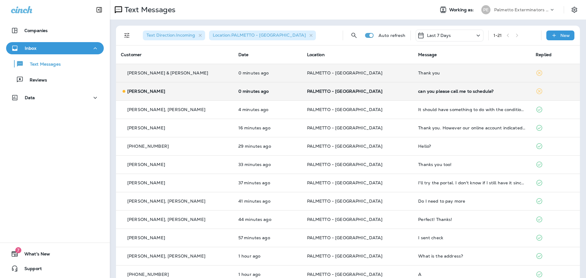
click at [376, 93] on p "PALMETTO - [GEOGRAPHIC_DATA]" at bounding box center [358, 91] width 102 height 5
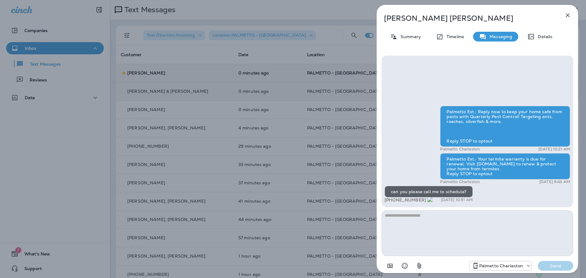
drag, startPoint x: 420, startPoint y: 200, endPoint x: 391, endPoint y: 200, distance: 29.3
click at [391, 200] on span "+1 (917) 209-2323" at bounding box center [408, 199] width 48 height 5
copy span "917) 209-2323"
click at [427, 219] on textarea at bounding box center [477, 233] width 192 height 46
type textarea "**********"
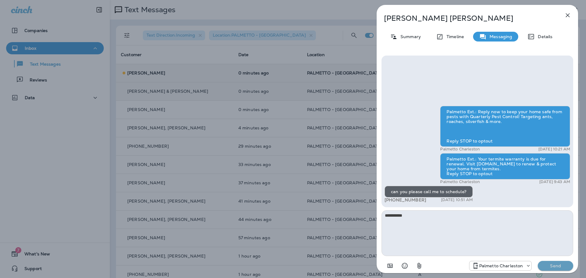
click at [544, 264] on p "Send" at bounding box center [555, 265] width 26 height 5
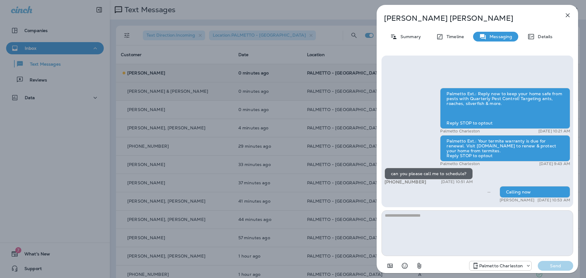
click at [567, 13] on icon "button" at bounding box center [567, 15] width 7 height 7
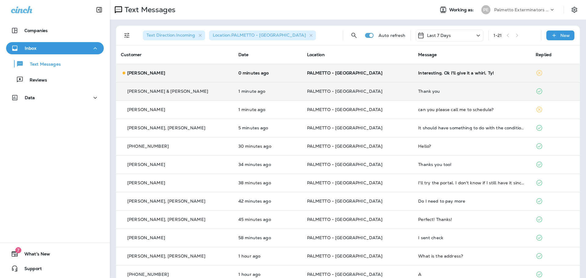
click at [382, 72] on p "PALMETTO - [GEOGRAPHIC_DATA]" at bounding box center [358, 72] width 102 height 5
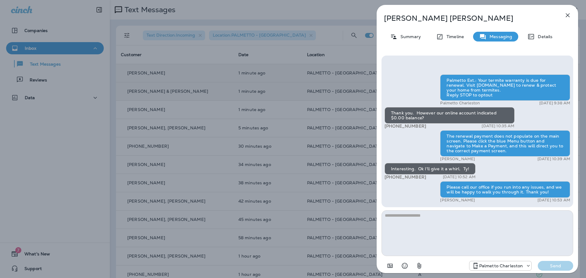
click at [452, 218] on textarea at bounding box center [477, 233] width 192 height 46
click at [568, 15] on icon "button" at bounding box center [567, 15] width 4 height 4
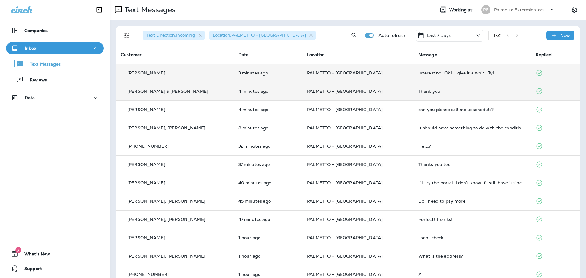
click at [376, 74] on p "PALMETTO - [GEOGRAPHIC_DATA]" at bounding box center [358, 72] width 102 height 5
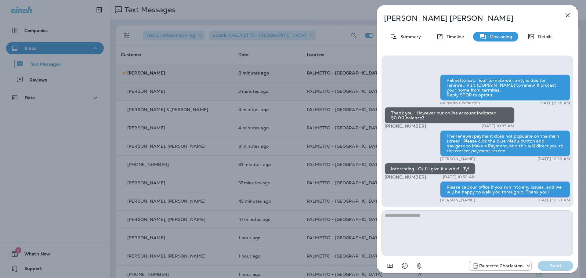
click at [568, 13] on icon "button" at bounding box center [567, 15] width 7 height 7
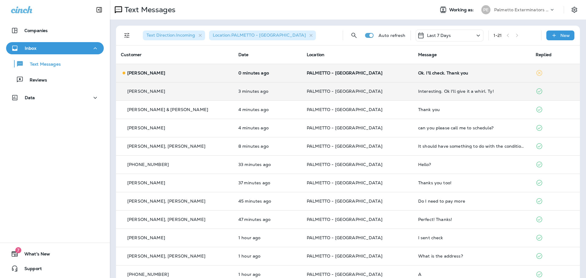
click at [382, 72] on p "PALMETTO - [GEOGRAPHIC_DATA]" at bounding box center [358, 72] width 102 height 5
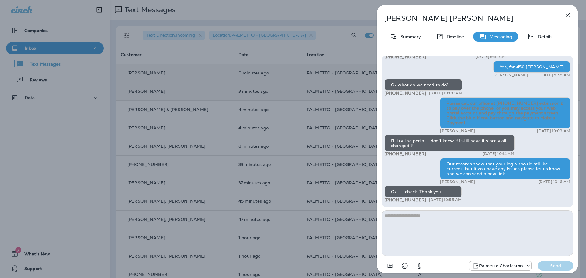
click at [436, 221] on textarea at bounding box center [477, 233] width 192 height 46
type textarea "*"
type textarea "**********"
click at [546, 263] on p "Send" at bounding box center [555, 265] width 26 height 5
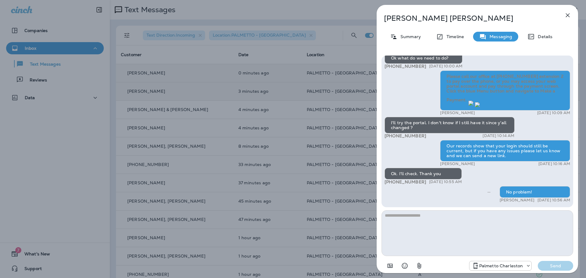
click at [567, 16] on icon "button" at bounding box center [567, 15] width 7 height 7
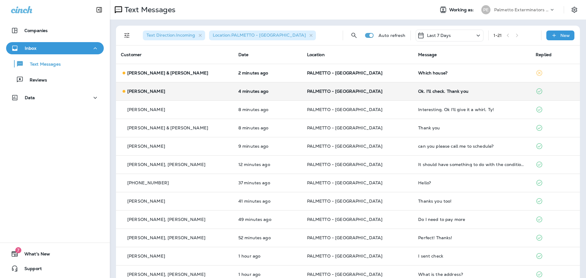
click at [206, 90] on div "[PERSON_NAME]" at bounding box center [175, 91] width 108 height 6
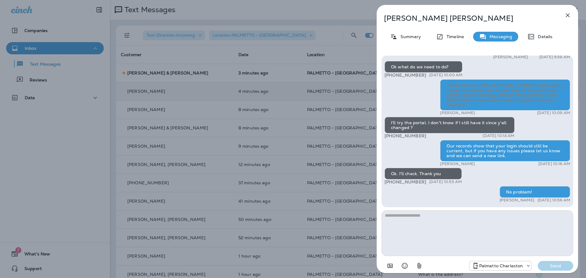
click at [567, 18] on icon "button" at bounding box center [567, 15] width 7 height 7
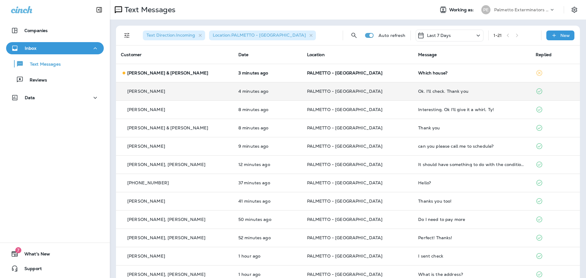
click at [268, 75] on p "3 minutes ago" at bounding box center [267, 72] width 59 height 5
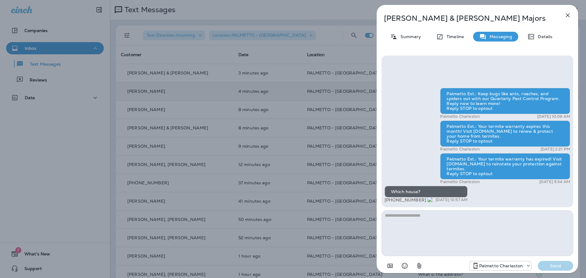
drag, startPoint x: 421, startPoint y: 200, endPoint x: 390, endPoint y: 202, distance: 30.9
click at [390, 202] on span "[PHONE_NUMBER]" at bounding box center [408, 199] width 48 height 5
copy span "[PHONE_NUMBER]"
drag, startPoint x: 429, startPoint y: 220, endPoint x: 427, endPoint y: 216, distance: 4.8
click at [429, 220] on textarea at bounding box center [477, 233] width 192 height 46
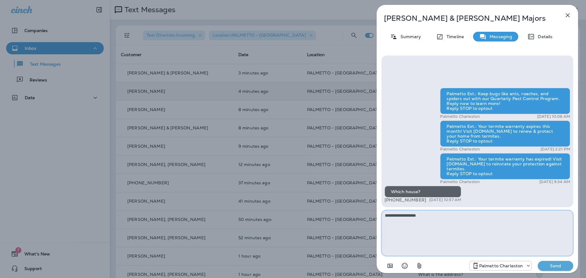
click at [435, 220] on textarea "**********" at bounding box center [477, 233] width 192 height 46
type textarea "**********"
click at [552, 265] on p "Send" at bounding box center [555, 265] width 26 height 5
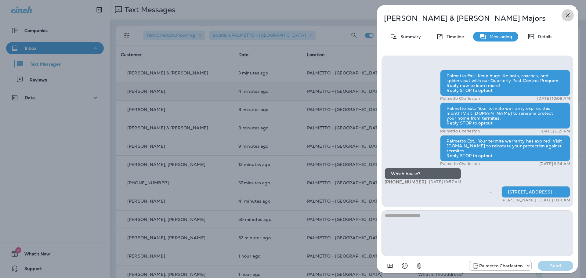
click at [566, 16] on icon "button" at bounding box center [567, 15] width 4 height 4
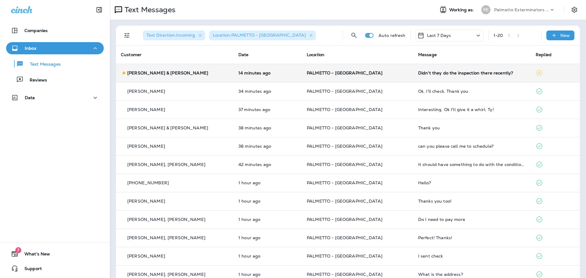
click at [198, 73] on div "[PERSON_NAME] & [PERSON_NAME]" at bounding box center [175, 73] width 108 height 6
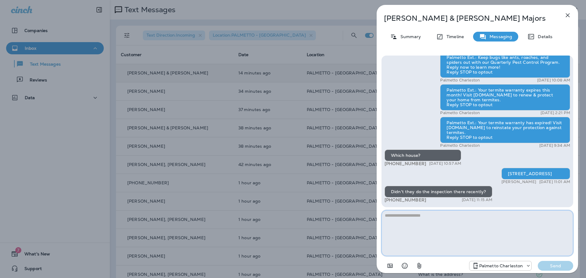
click at [458, 219] on textarea at bounding box center [477, 233] width 192 height 46
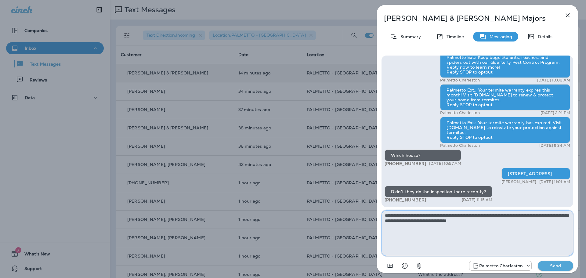
drag, startPoint x: 514, startPoint y: 220, endPoint x: 490, endPoint y: 220, distance: 23.8
click at [490, 220] on textarea "**********" at bounding box center [477, 233] width 192 height 46
type textarea "**********"
click at [547, 264] on p "Send" at bounding box center [555, 265] width 26 height 5
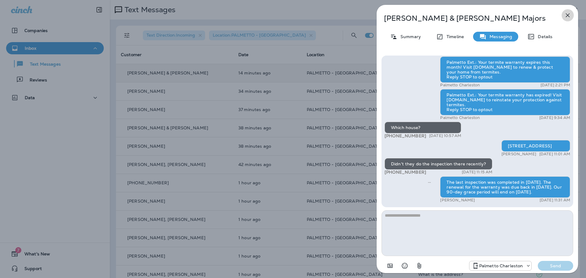
click at [567, 16] on icon "button" at bounding box center [567, 15] width 7 height 7
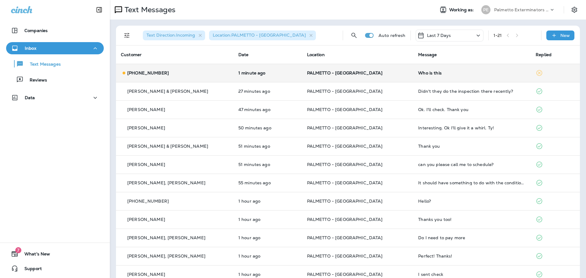
click at [205, 74] on div "[PHONE_NUMBER]" at bounding box center [175, 73] width 108 height 6
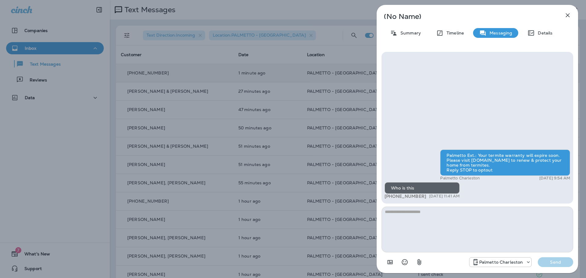
click at [465, 220] on textarea at bounding box center [477, 229] width 192 height 46
type textarea "**********"
click at [550, 263] on p "Send" at bounding box center [555, 261] width 26 height 5
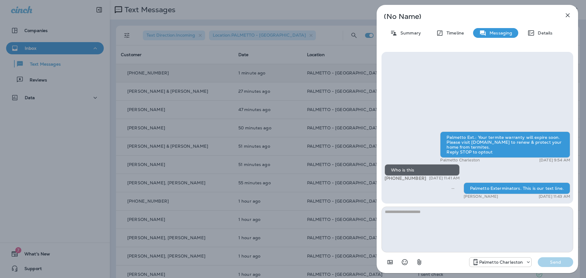
click at [566, 15] on icon "button" at bounding box center [567, 15] width 4 height 4
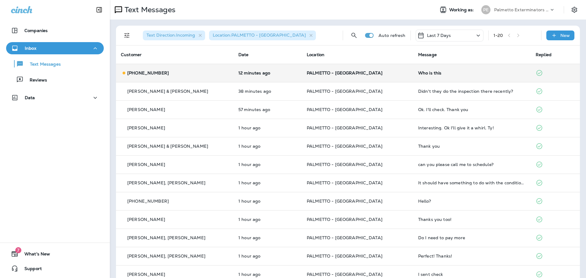
click at [193, 76] on div "[PHONE_NUMBER]" at bounding box center [175, 73] width 108 height 6
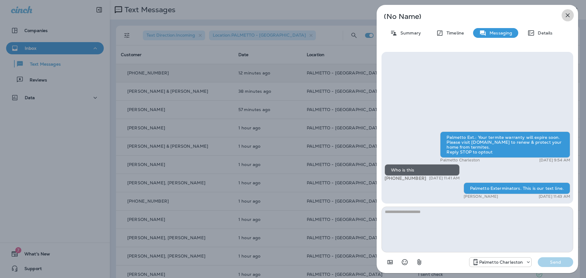
click at [566, 17] on icon "button" at bounding box center [567, 15] width 4 height 4
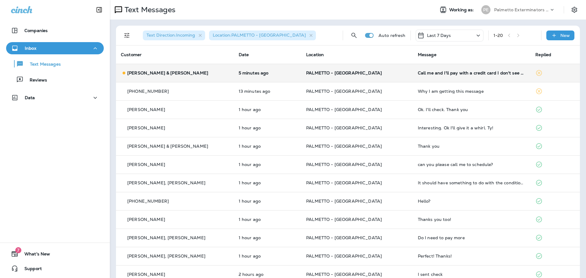
click at [196, 76] on div "[PERSON_NAME] & [PERSON_NAME]" at bounding box center [175, 73] width 108 height 6
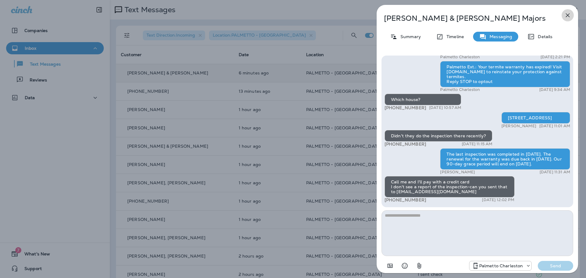
click at [567, 13] on icon "button" at bounding box center [567, 15] width 7 height 7
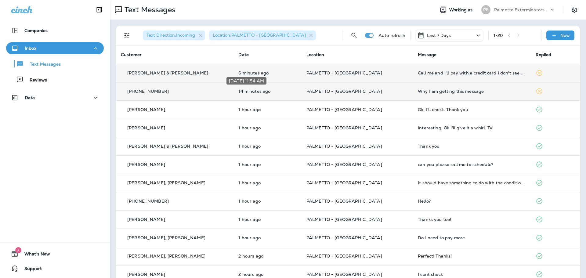
click at [282, 93] on p "14 minutes ago" at bounding box center [267, 91] width 58 height 5
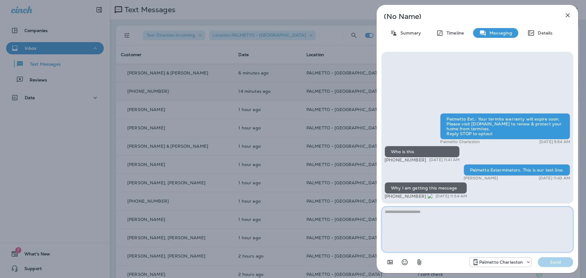
click at [402, 217] on textarea at bounding box center [477, 229] width 192 height 46
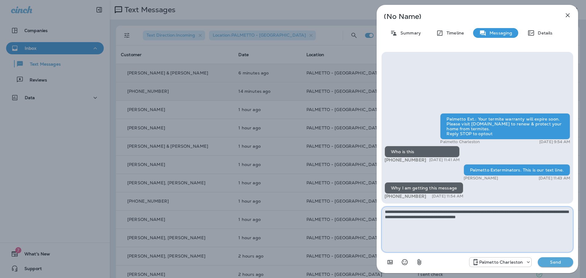
click at [478, 219] on textarea "**********" at bounding box center [477, 229] width 192 height 46
type textarea "**********"
click at [551, 261] on p "Send" at bounding box center [555, 261] width 26 height 5
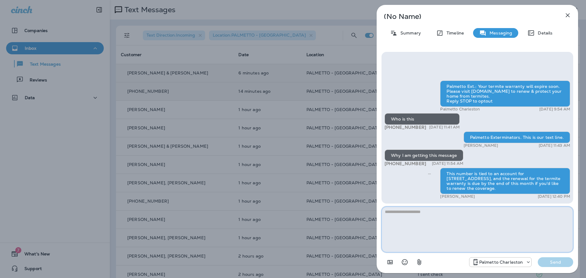
click at [476, 232] on textarea at bounding box center [477, 229] width 192 height 46
type textarea "**********"
click at [562, 267] on div "Palmetto Charleston Send" at bounding box center [477, 260] width 192 height 16
click at [558, 265] on button "Send" at bounding box center [554, 262] width 35 height 10
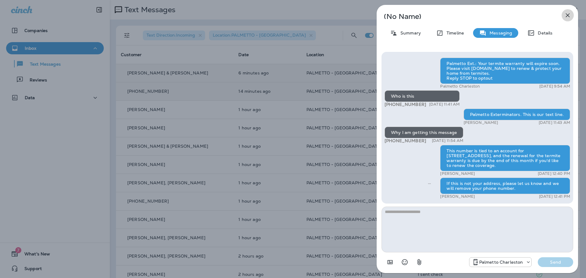
click at [568, 15] on icon "button" at bounding box center [567, 15] width 4 height 4
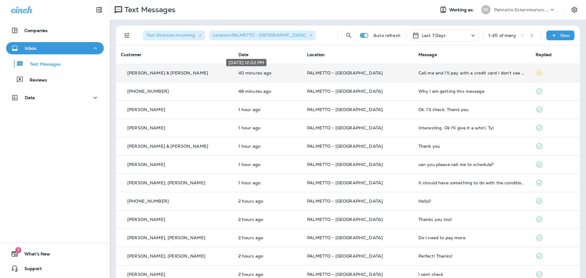
click at [275, 74] on p "40 minutes ago" at bounding box center [267, 72] width 59 height 5
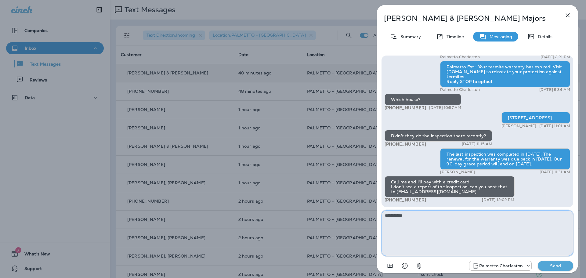
type textarea "**********"
click at [558, 268] on p "Send" at bounding box center [555, 265] width 26 height 5
